Goal: Information Seeking & Learning: Understand process/instructions

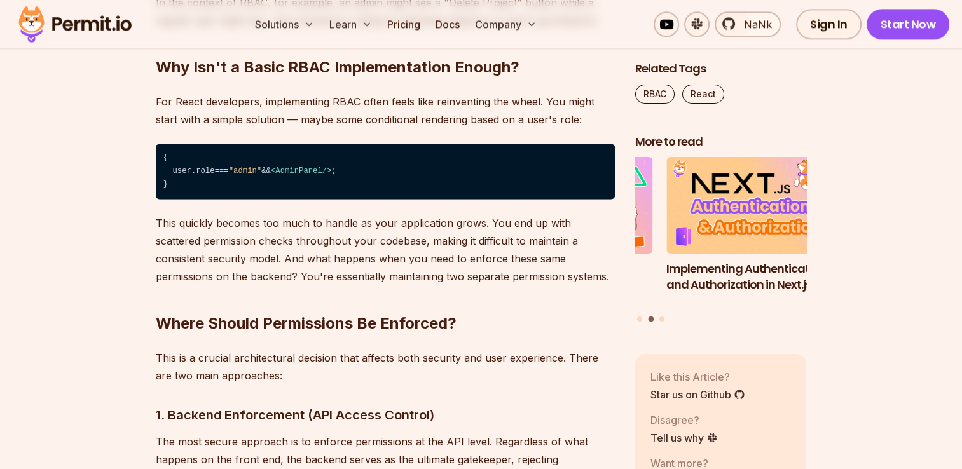
scroll to position [1715, 0]
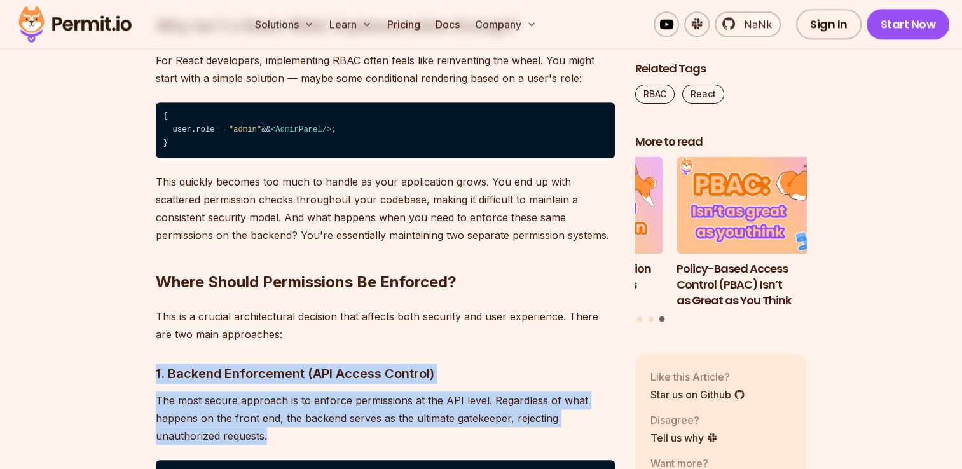
drag, startPoint x: 342, startPoint y: 432, endPoint x: 130, endPoint y: 372, distance: 219.4
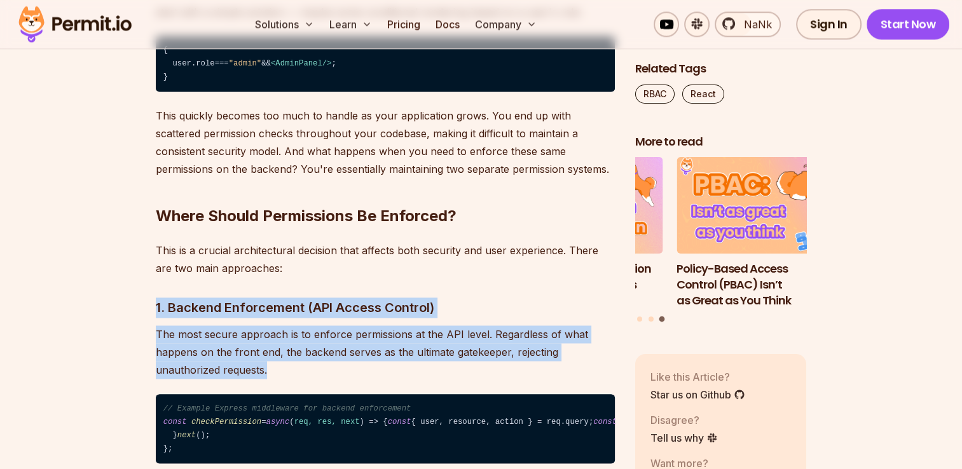
drag, startPoint x: 240, startPoint y: 347, endPoint x: 234, endPoint y: 356, distance: 10.9
click at [234, 356] on p "The most secure approach is to enforce permissions at the API level. Regardless…" at bounding box center [385, 352] width 459 height 53
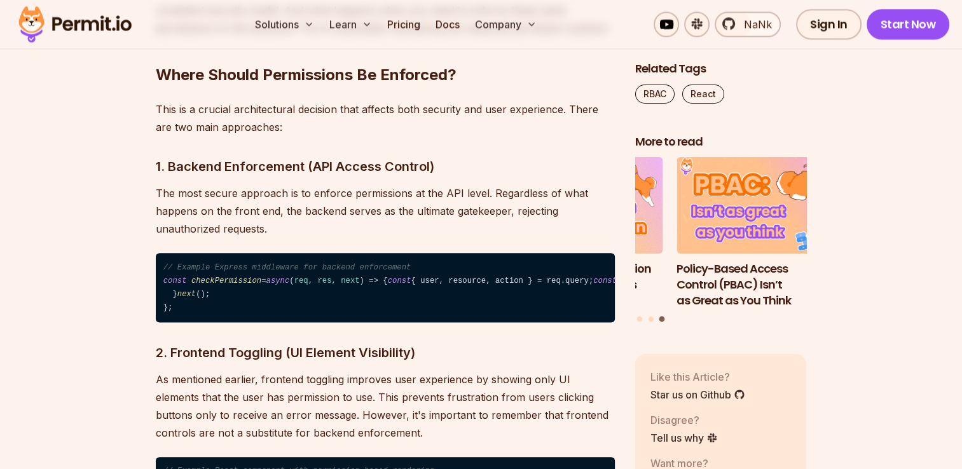
click at [282, 322] on code "// Example Express middleware for backend enforcement const checkPermission = a…" at bounding box center [385, 287] width 459 height 69
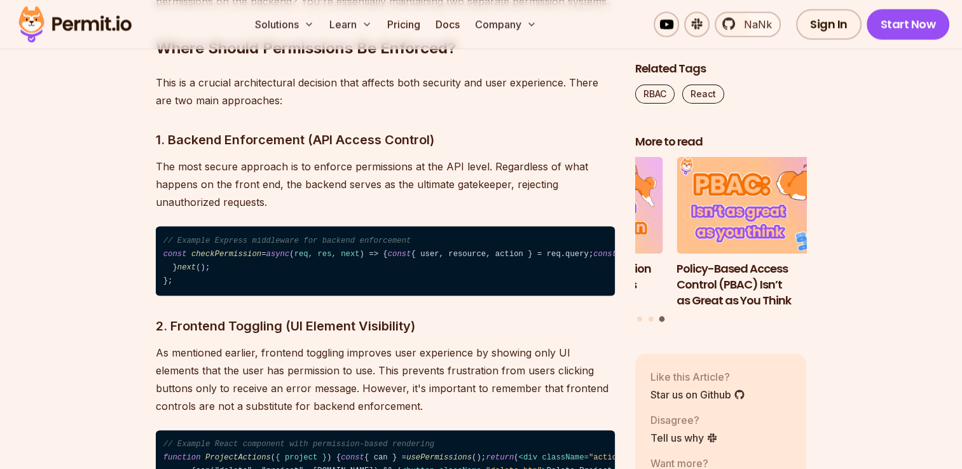
scroll to position [1951, 0]
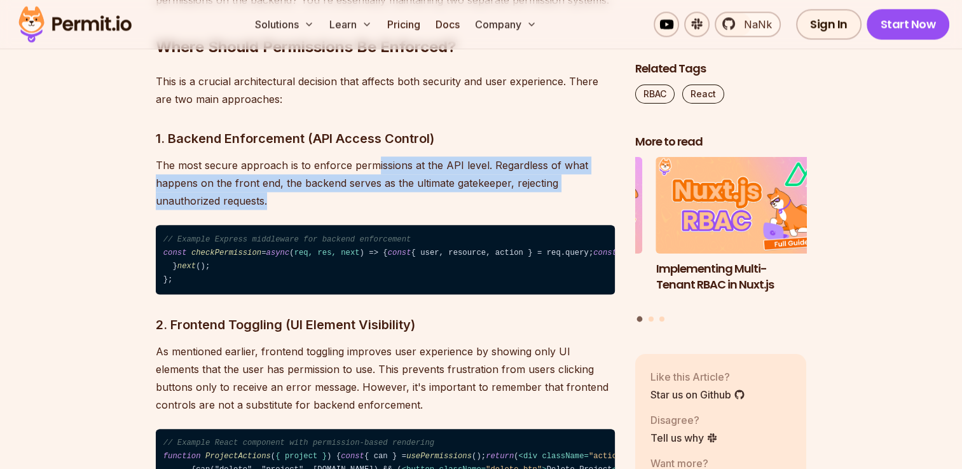
drag, startPoint x: 371, startPoint y: 154, endPoint x: 373, endPoint y: 198, distance: 44.6
click at [373, 198] on p "The most secure approach is to enforce permissions at the API level. Regardless…" at bounding box center [385, 182] width 459 height 53
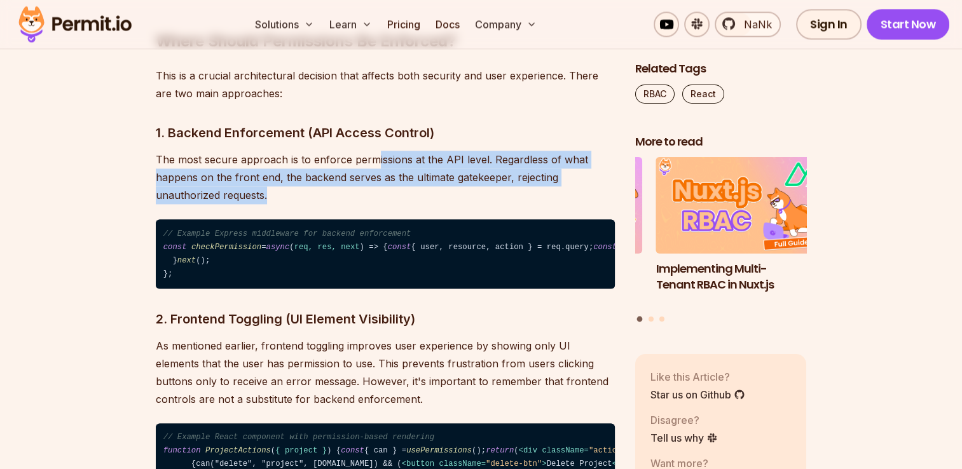
scroll to position [1961, 0]
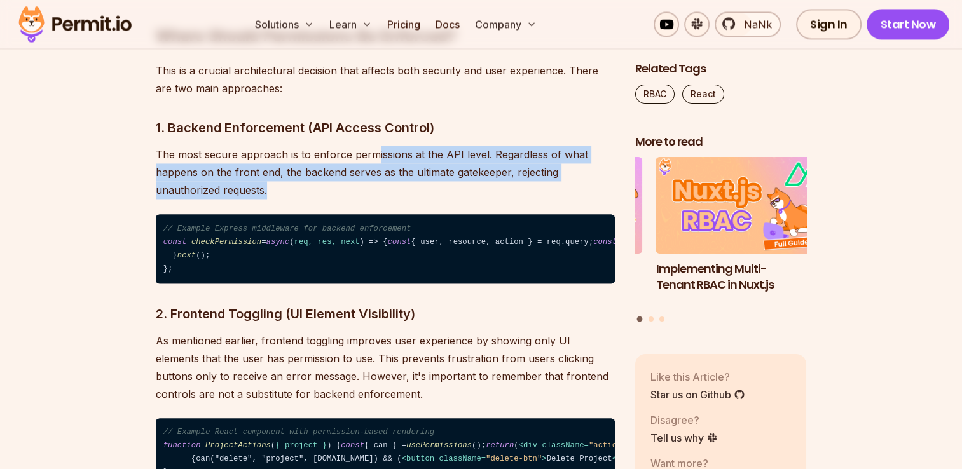
click at [373, 198] on p "The most secure approach is to enforce permissions at the API level. Regardless…" at bounding box center [385, 172] width 459 height 53
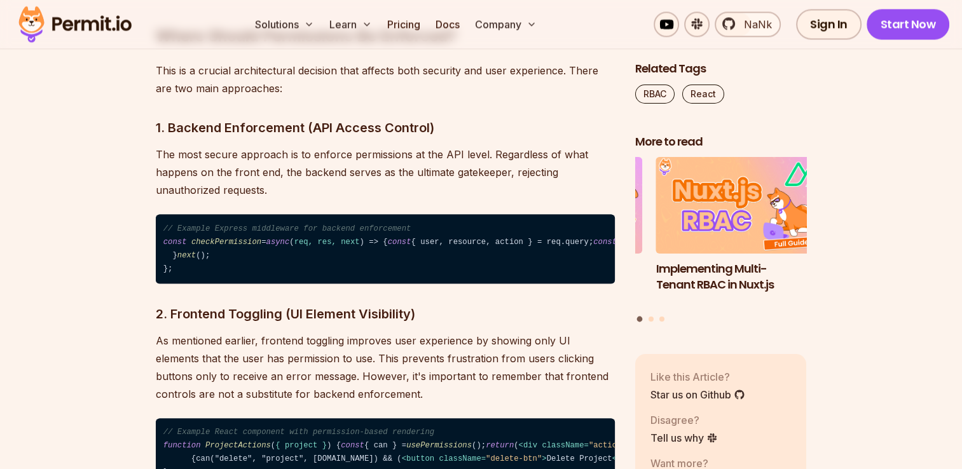
drag, startPoint x: 373, startPoint y: 198, endPoint x: 373, endPoint y: 190, distance: 8.9
click at [373, 190] on p "The most secure approach is to enforce permissions at the API level. Regardless…" at bounding box center [385, 172] width 459 height 53
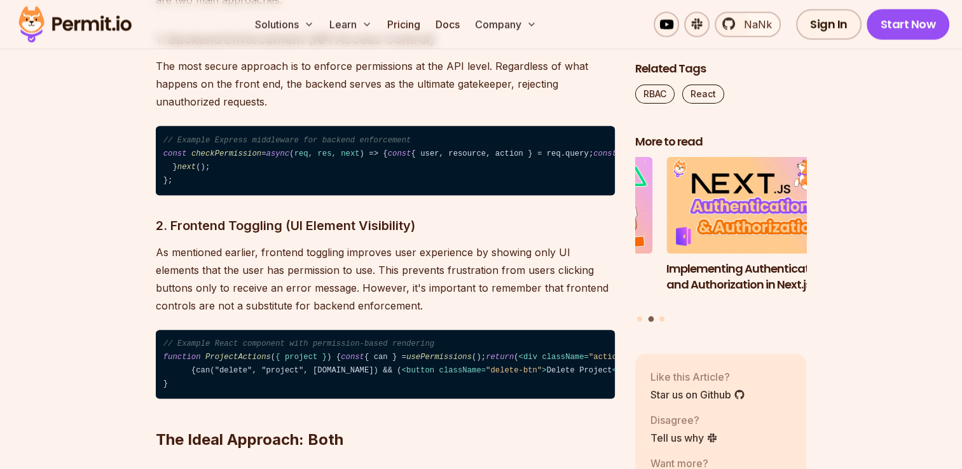
scroll to position [2050, 0]
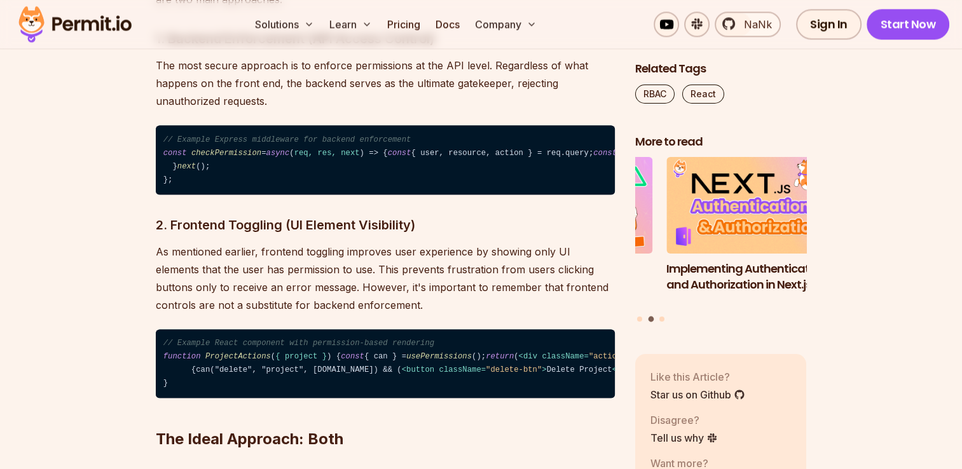
drag, startPoint x: 373, startPoint y: 190, endPoint x: 378, endPoint y: 238, distance: 48.5
click at [378, 195] on code "// Example Express middleware for backend enforcement const checkPermission = a…" at bounding box center [385, 159] width 459 height 69
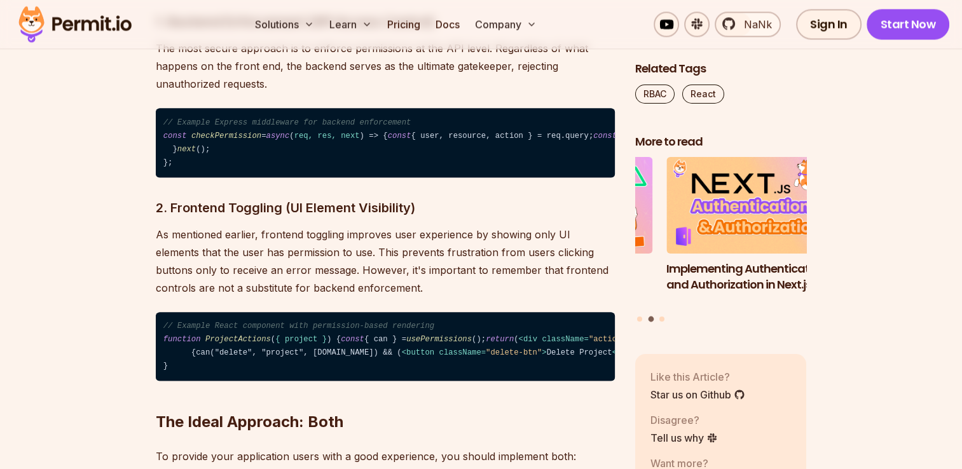
scroll to position [2068, 0]
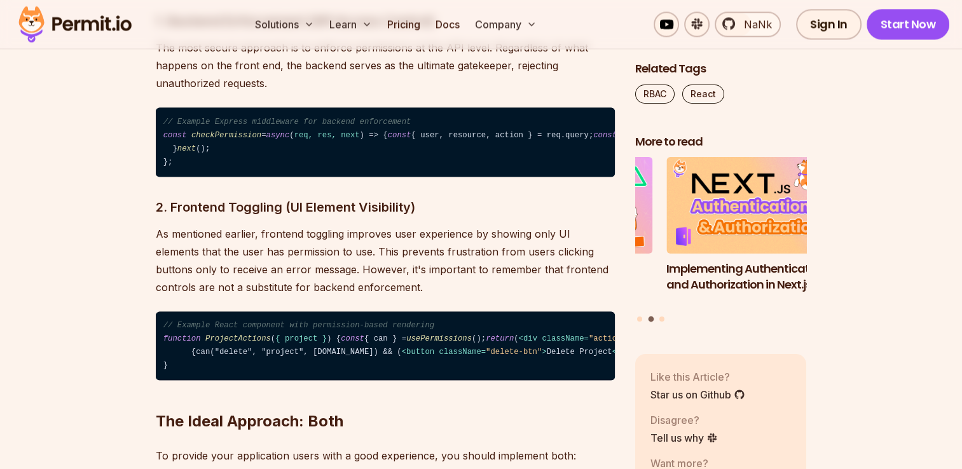
click at [378, 177] on code "// Example Express middleware for backend enforcement const checkPermission = a…" at bounding box center [385, 141] width 459 height 69
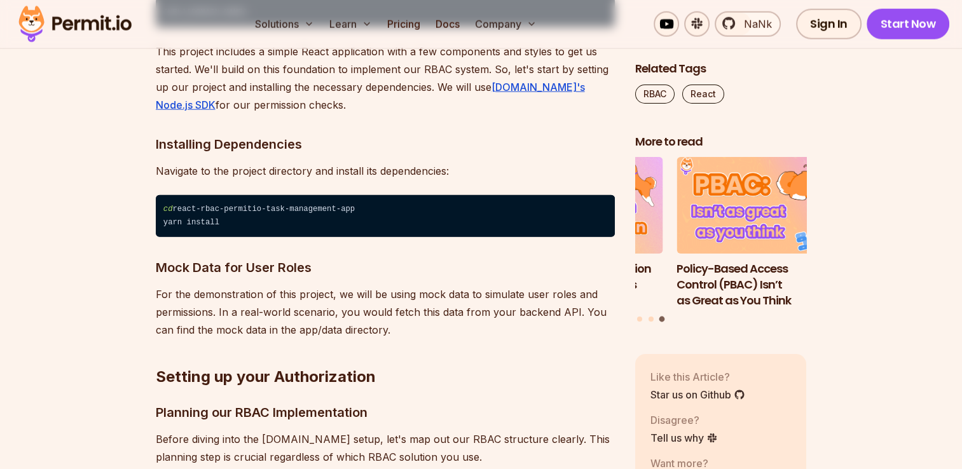
scroll to position [3096, 0]
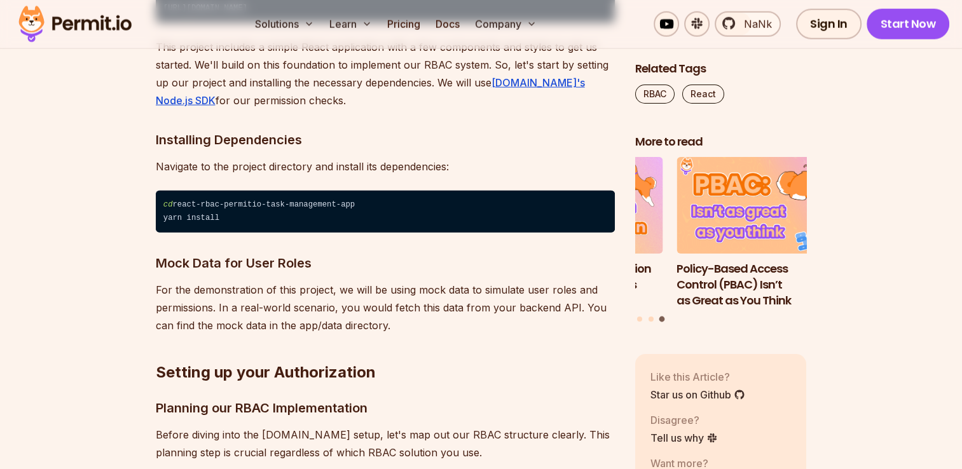
drag, startPoint x: 216, startPoint y: 186, endPoint x: 222, endPoint y: 190, distance: 6.9
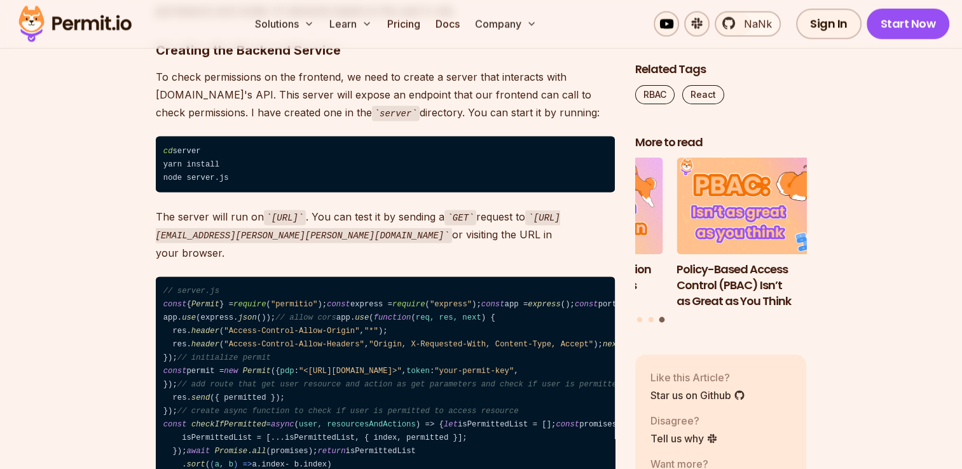
scroll to position [7489, 0]
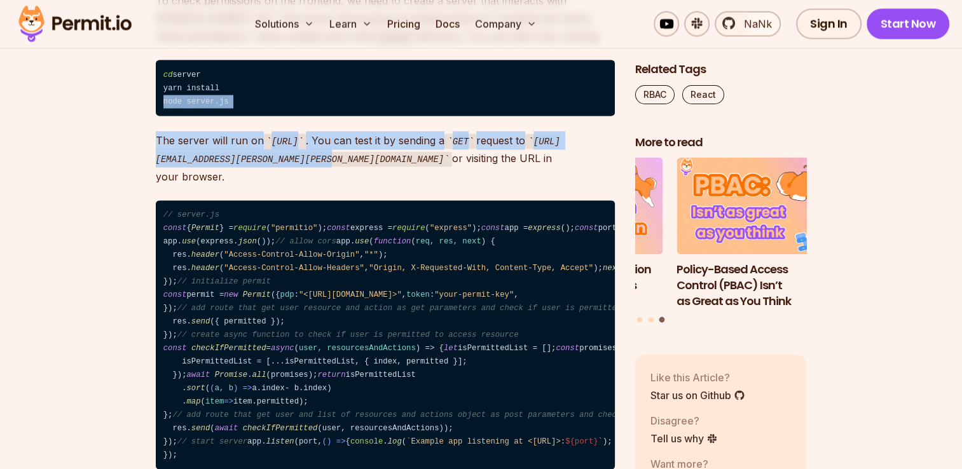
drag, startPoint x: 321, startPoint y: 318, endPoint x: 348, endPoint y: 382, distance: 69.6
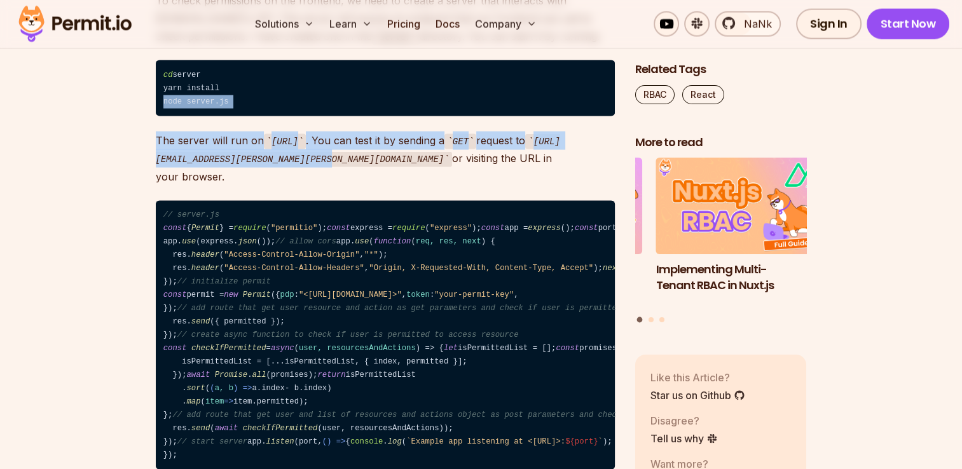
click at [348, 168] on code "[URL][EMAIL_ADDRESS][PERSON_NAME][PERSON_NAME][DOMAIN_NAME]" at bounding box center [358, 151] width 404 height 34
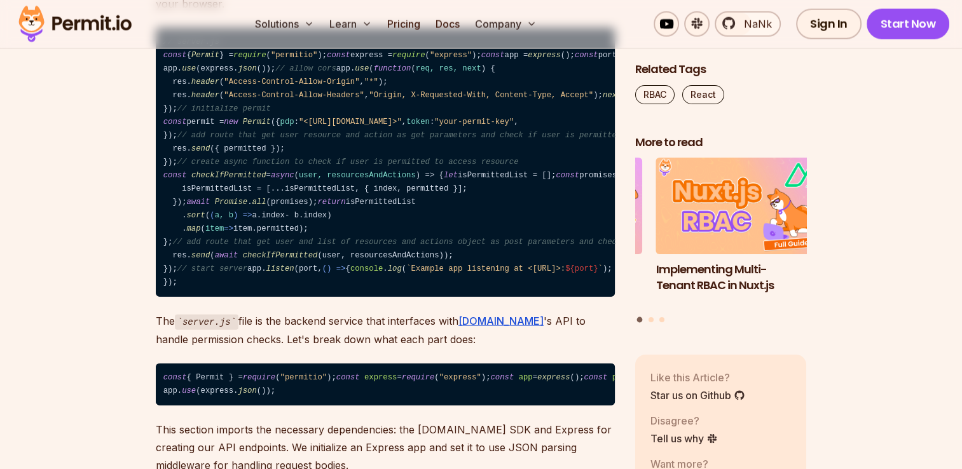
click at [369, 100] on span ""Origin, X-Requested-With, Content-Type, Accept"" at bounding box center [481, 95] width 225 height 9
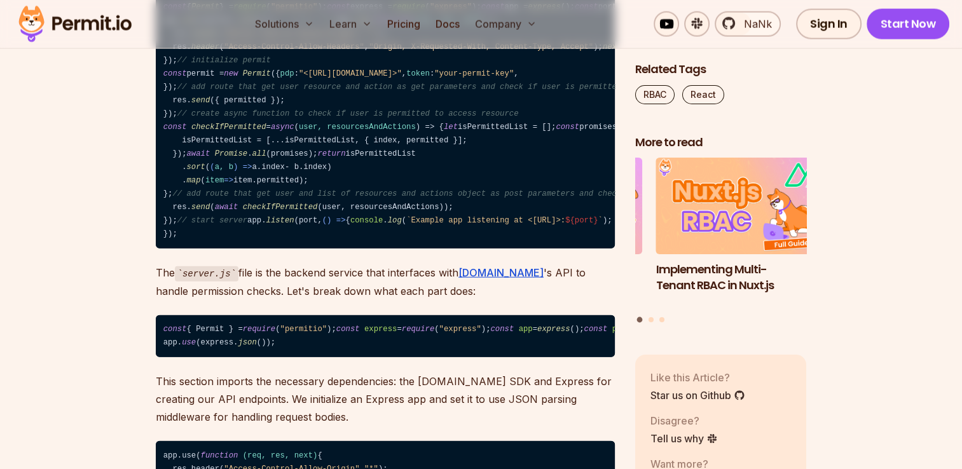
scroll to position [7763, 0]
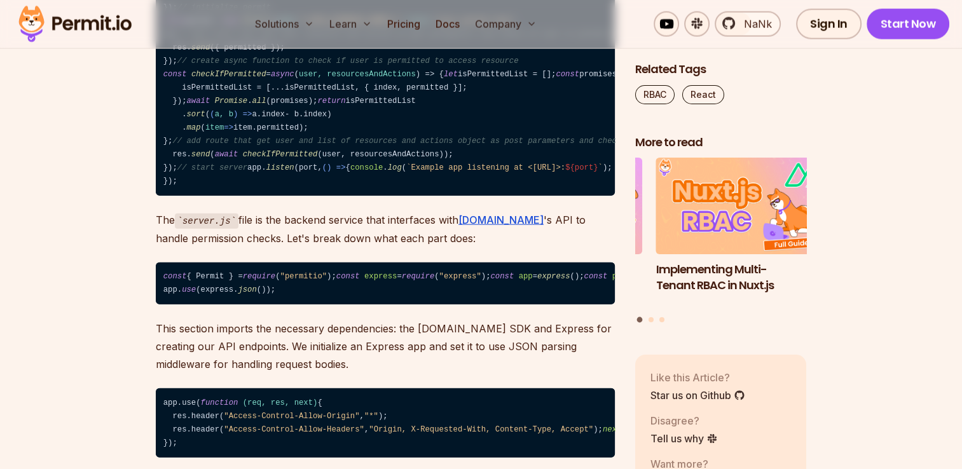
click at [362, 197] on code "// server.js const { Permit } = require ( "permitio" ); const express = require…" at bounding box center [385, 62] width 459 height 270
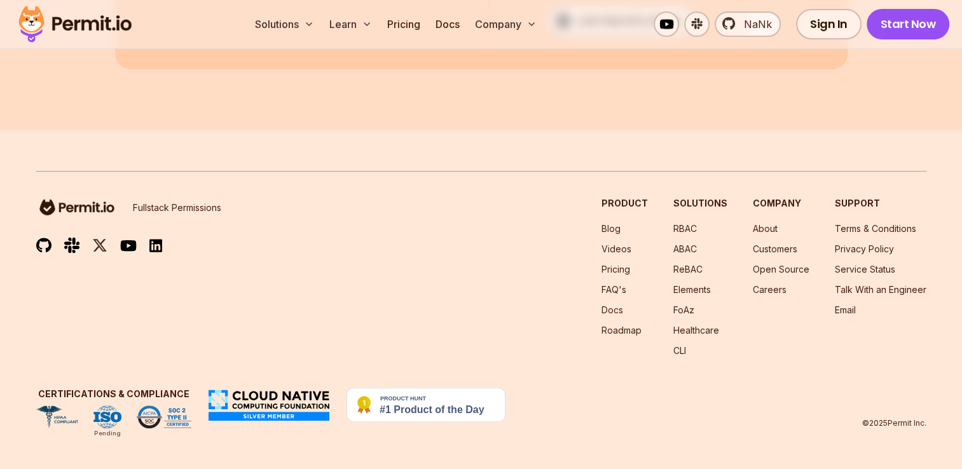
scroll to position [15786, 0]
